Goal: Find specific page/section: Find specific page/section

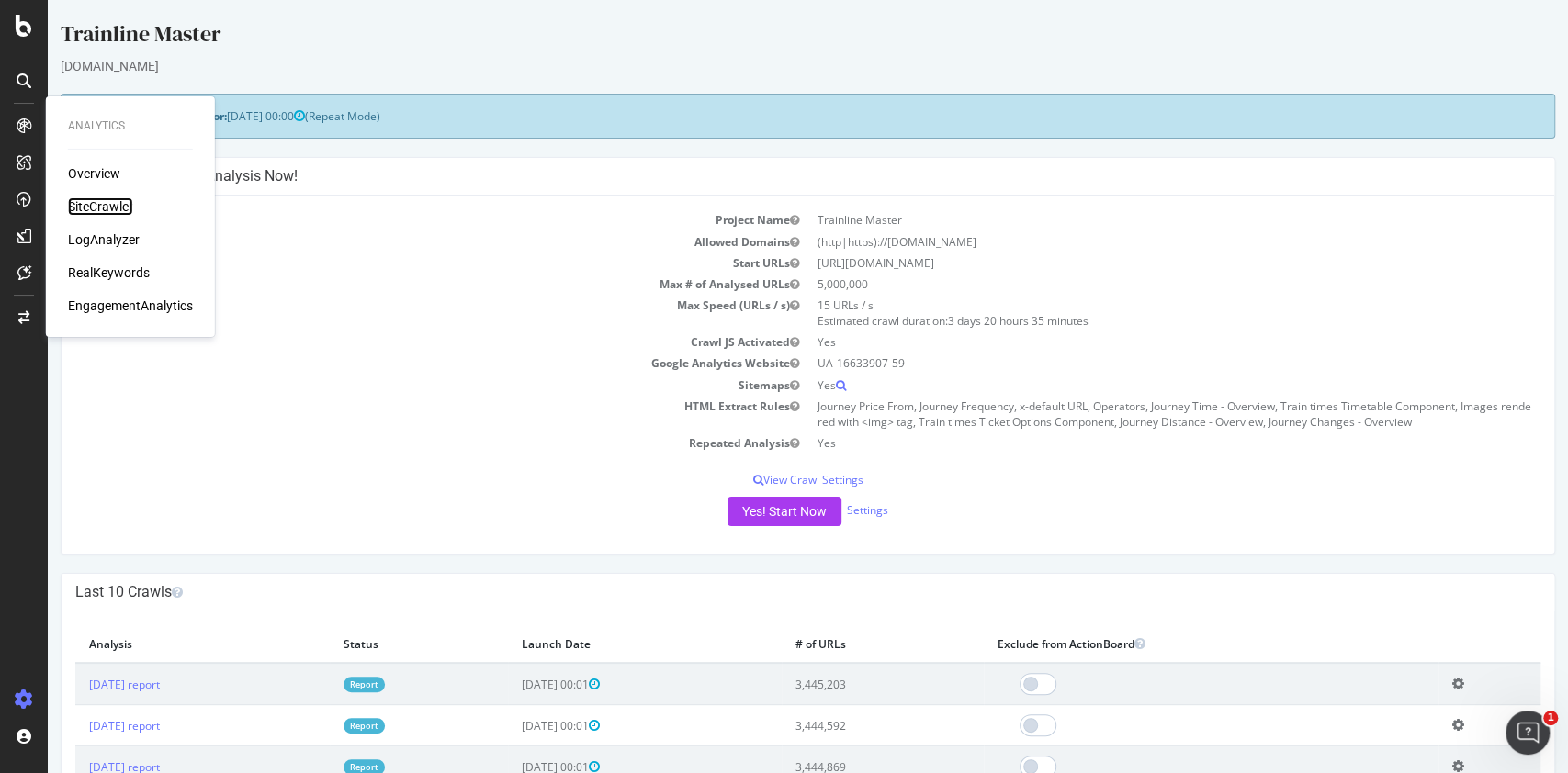
click at [92, 202] on div "SiteCrawler" at bounding box center [101, 206] width 66 height 18
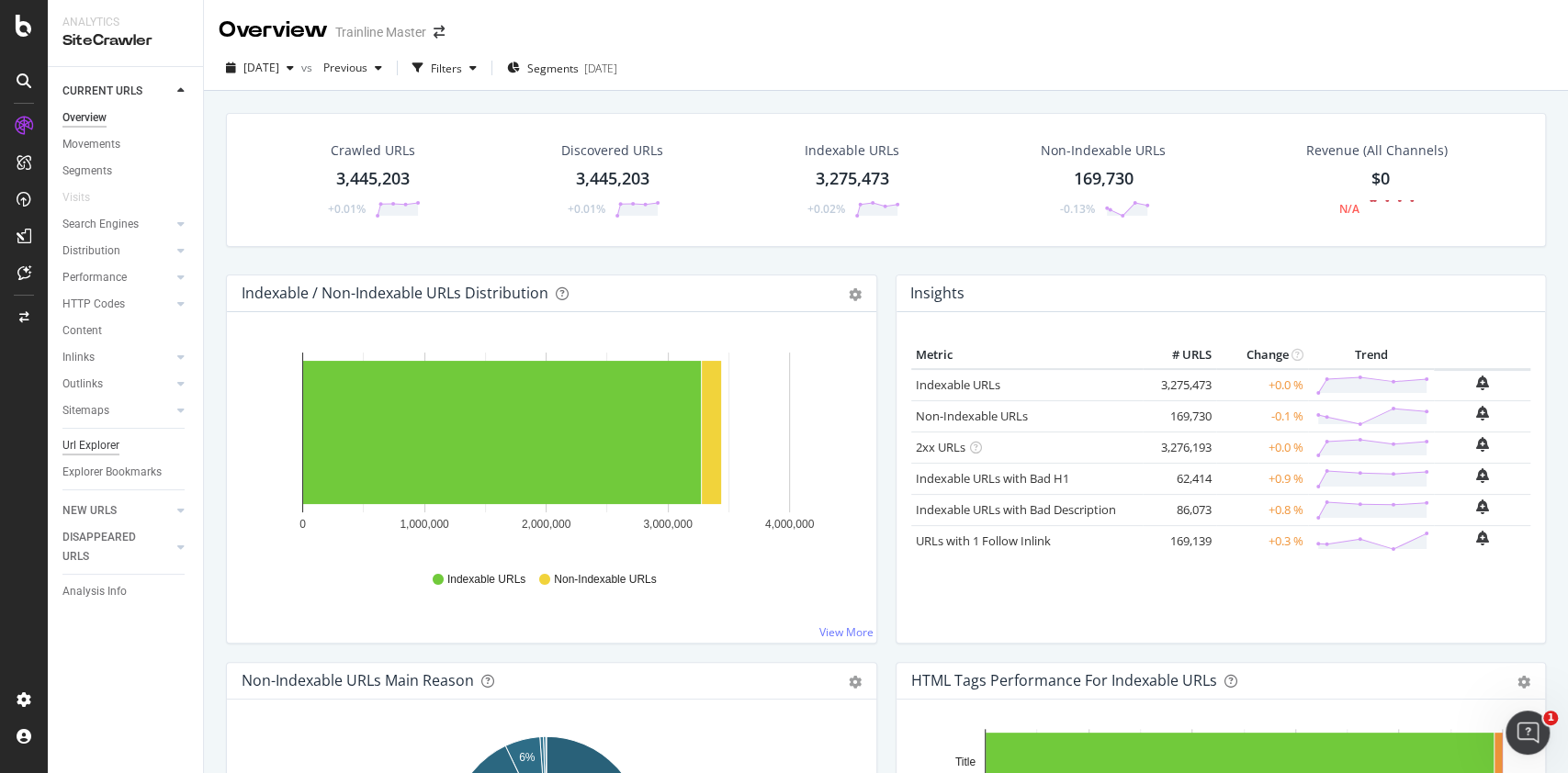
click at [110, 449] on div "Url Explorer" at bounding box center [91, 446] width 57 height 19
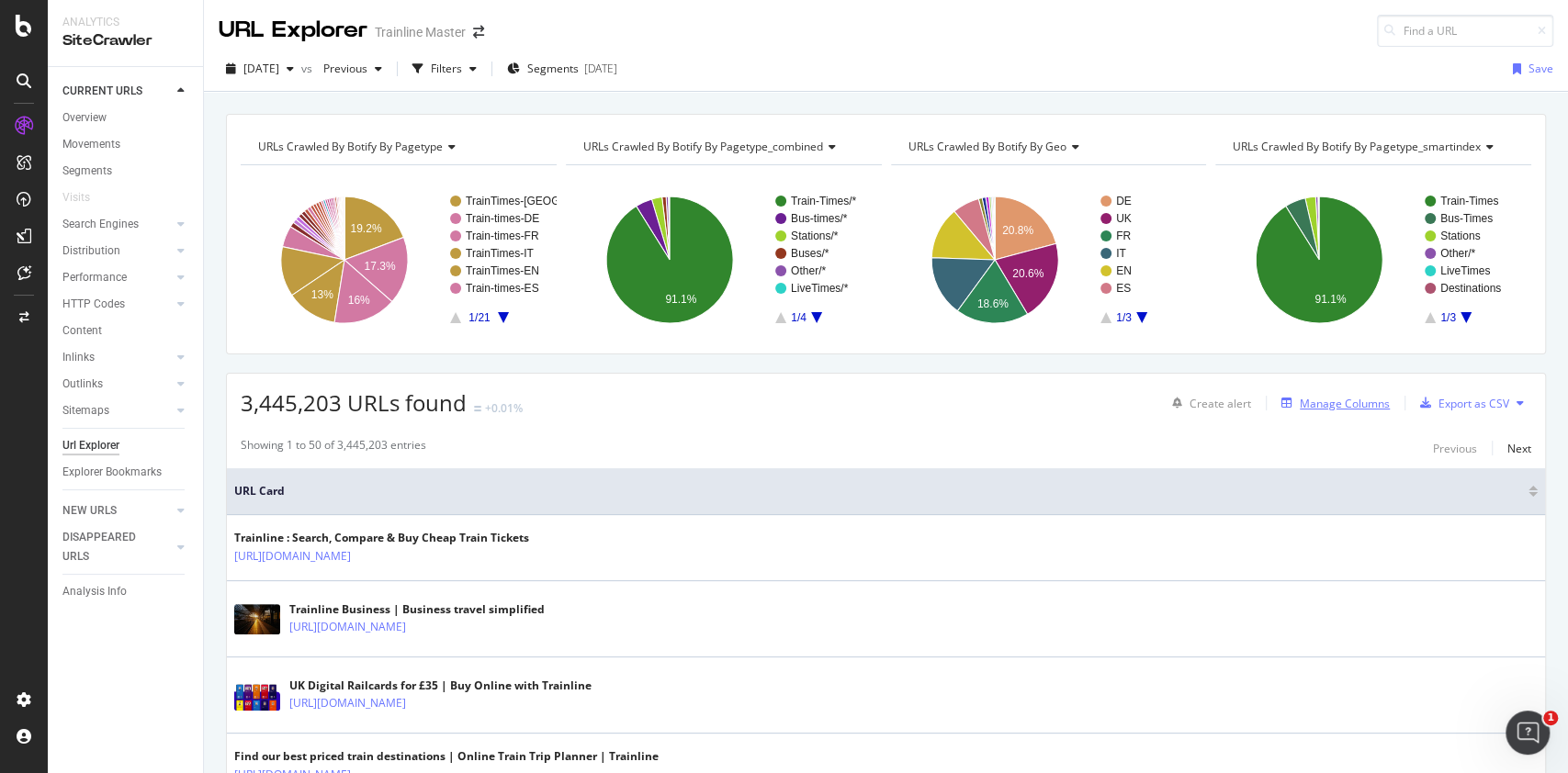
click at [1363, 406] on div "Manage Columns" at bounding box center [1343, 404] width 90 height 15
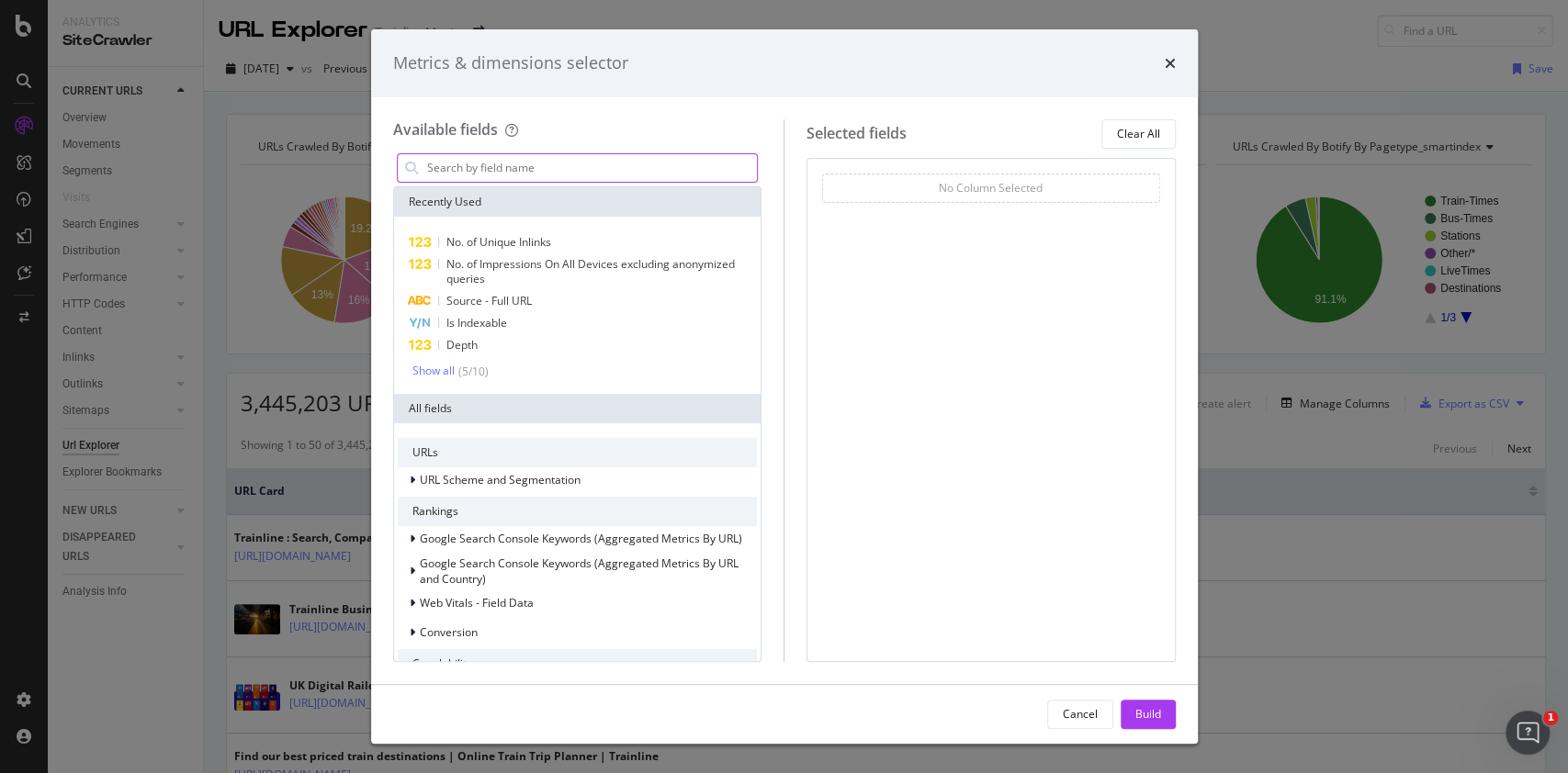
click at [672, 180] on input "modal" at bounding box center [591, 168] width 332 height 28
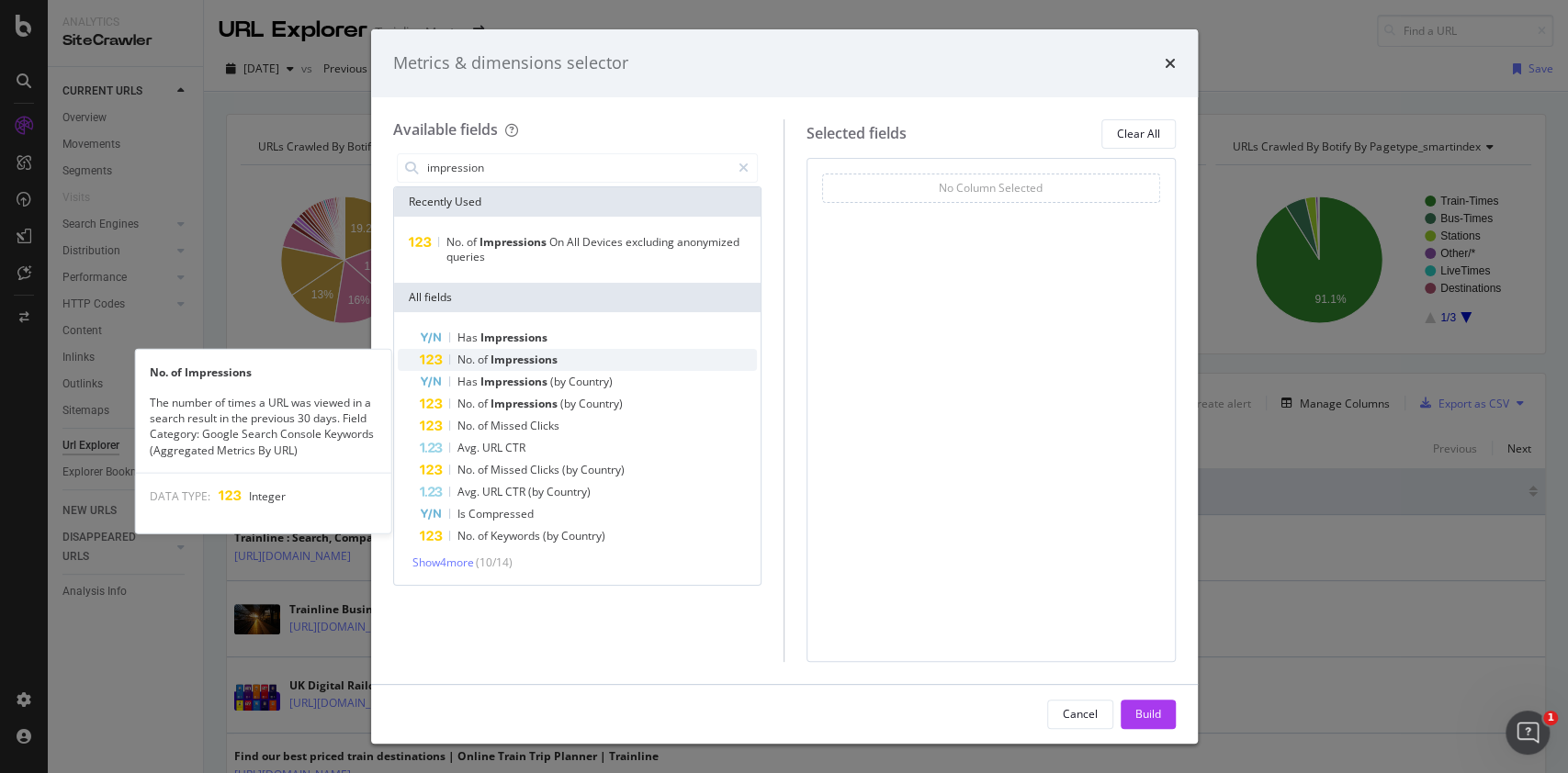
type input "impression"
click at [610, 360] on div "No. of Impressions" at bounding box center [588, 360] width 338 height 22
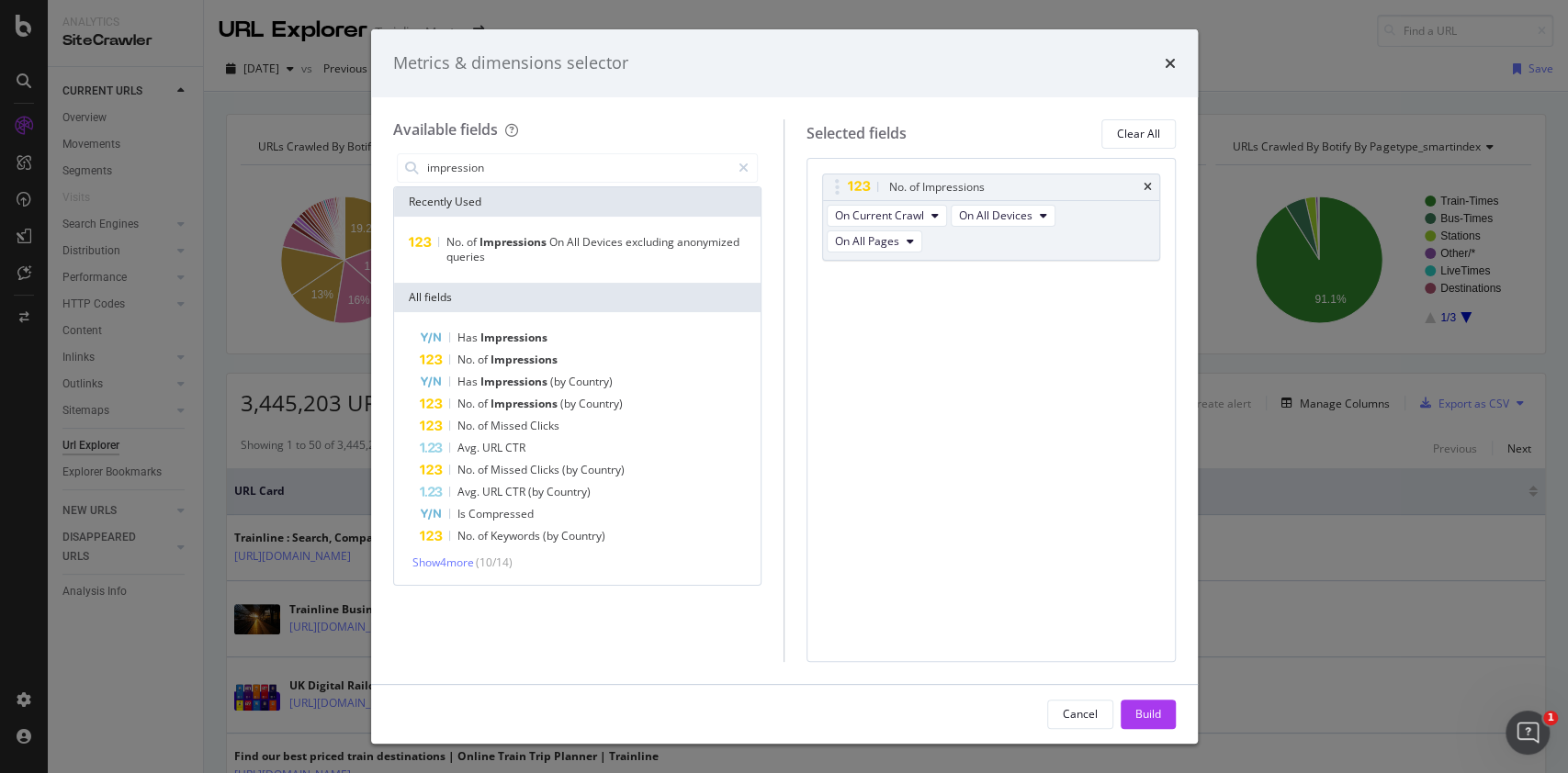
click at [1132, 369] on div "No. of Impressions On Current Crawl On All Devices On All Pages You can use thi…" at bounding box center [991, 410] width 369 height 504
click at [874, 237] on span "On All Pages" at bounding box center [866, 241] width 65 height 15
click at [1074, 346] on div "No. of Impressions On Current Crawl On All Devices On All Pages You can use thi…" at bounding box center [991, 410] width 369 height 504
click at [969, 325] on div "No. of Impressions On Current Crawl On All Devices On All Pages You can use thi…" at bounding box center [991, 410] width 369 height 504
click at [913, 233] on button "On All Pages" at bounding box center [874, 241] width 95 height 22
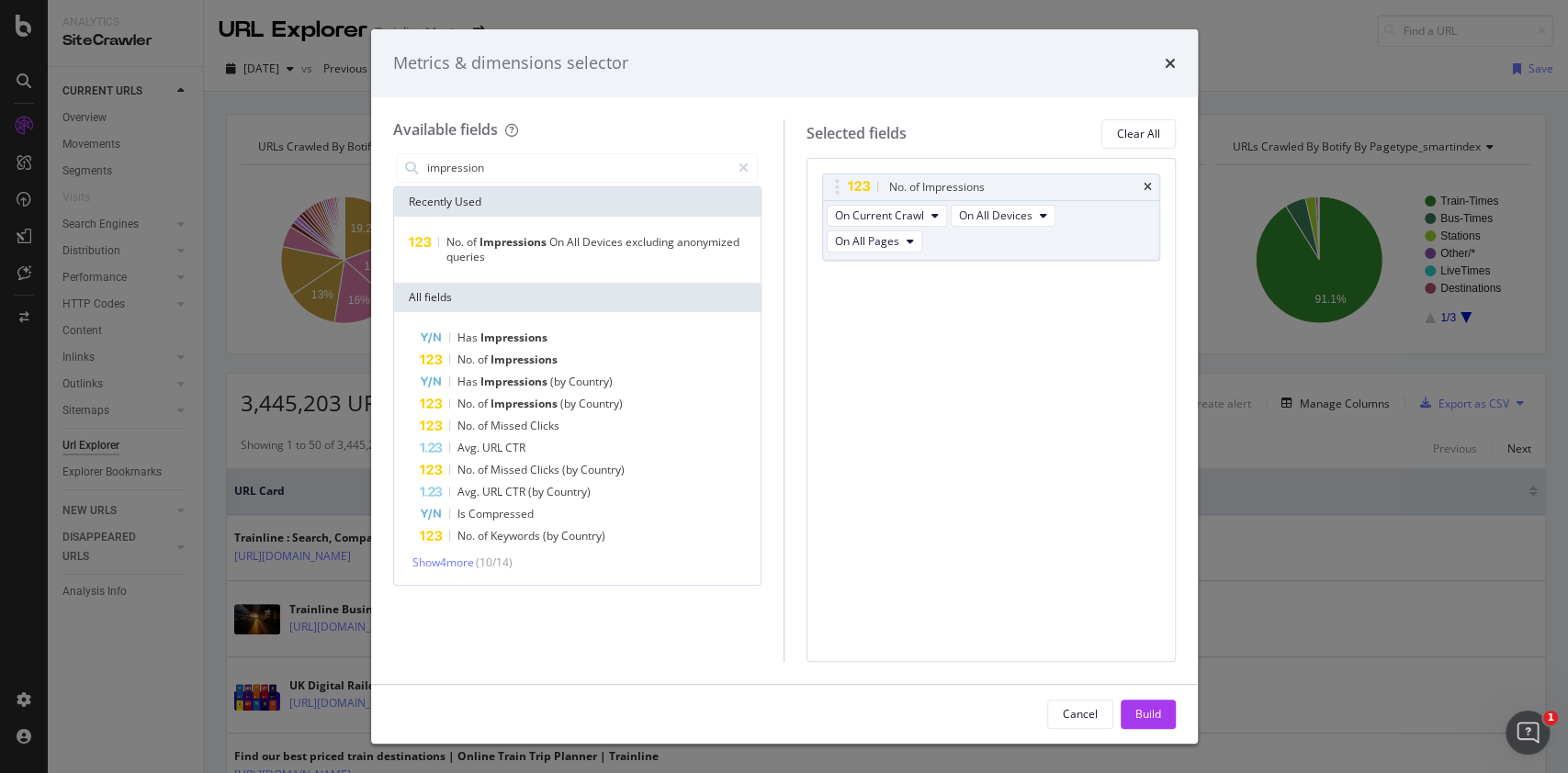
click at [1030, 348] on div "No. of Impressions On Current Crawl On All Devices On All Pages You can use thi…" at bounding box center [991, 410] width 369 height 504
click at [1171, 71] on div "times" at bounding box center [1169, 63] width 11 height 24
